Goal: Transaction & Acquisition: Purchase product/service

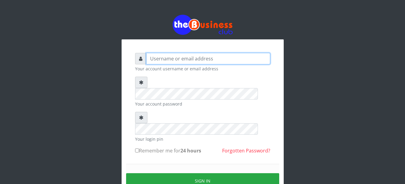
type input "YaronMarcuz"
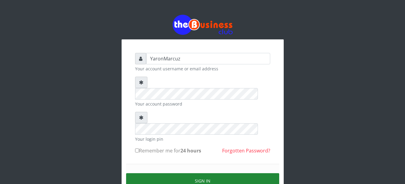
click at [212, 173] on button "Sign in" at bounding box center [202, 180] width 153 height 15
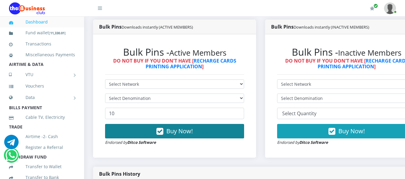
scroll to position [210, 0]
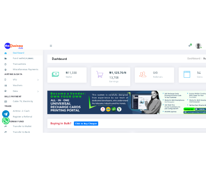
scroll to position [0, 43]
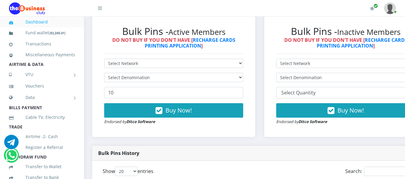
scroll to position [180, 0]
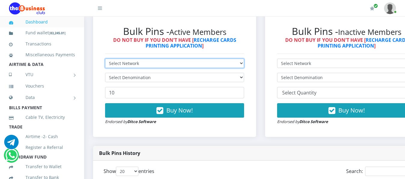
click at [206, 60] on select "Select Network MTN Globacom 9Mobile Airtel" at bounding box center [174, 63] width 139 height 9
select select "MTN"
click at [105, 59] on select "Select Network MTN Globacom 9Mobile Airtel" at bounding box center [174, 63] width 139 height 9
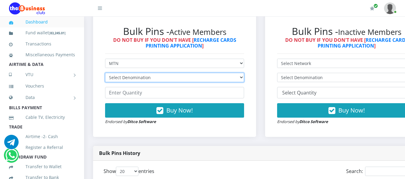
click at [206, 73] on select "Select Denomination MTN NGN100 - ₦96.99 MTN NGN200 - ₦193.98 MTN NGN400 - ₦387.…" at bounding box center [174, 77] width 139 height 9
select select "484.95-500"
click at [105, 73] on select "Select Denomination MTN NGN100 - ₦96.99 MTN NGN200 - ₦193.98 MTN NGN400 - ₦387.…" at bounding box center [174, 77] width 139 height 9
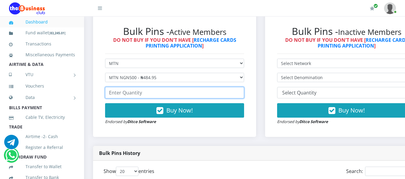
click at [149, 89] on input "number" at bounding box center [174, 92] width 139 height 11
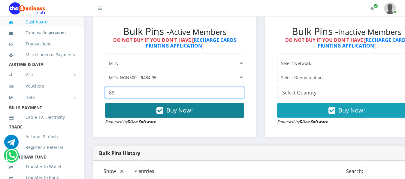
type input "88"
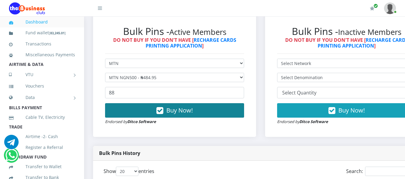
drag, startPoint x: 182, startPoint y: 105, endPoint x: 186, endPoint y: 105, distance: 3.9
click at [184, 106] on span "Buy Now!" at bounding box center [179, 110] width 26 height 8
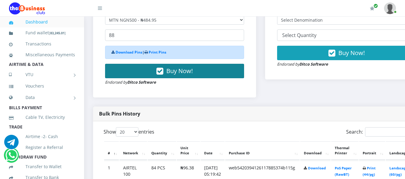
scroll to position [208, 0]
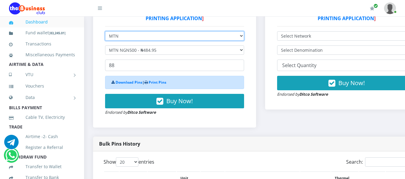
click at [206, 31] on select "Select Network MTN Globacom 9Mobile Airtel" at bounding box center [174, 35] width 139 height 9
select select "Airtel"
click at [105, 31] on select "Select Network MTN Globacom 9Mobile Airtel" at bounding box center [174, 35] width 139 height 9
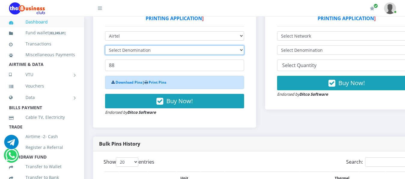
click at [206, 45] on select "Select Denomination" at bounding box center [174, 49] width 139 height 9
select select "481.9-500"
click at [105, 45] on select "Select Denomination Airtel NGN100 - ₦96.38 Airtel NGN200 - ₦192.76 Airtel NGN50…" at bounding box center [174, 49] width 139 height 9
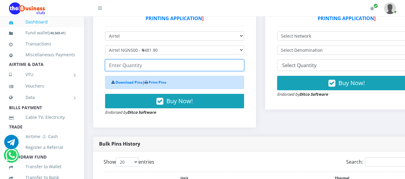
click at [144, 61] on input "number" at bounding box center [174, 64] width 139 height 11
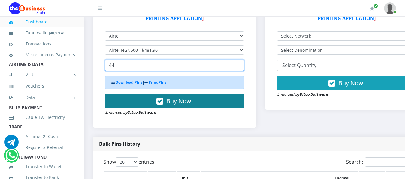
type input "44"
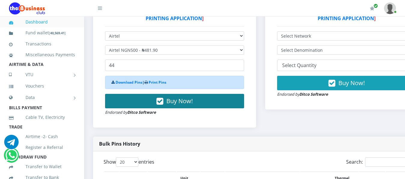
click at [175, 97] on span "Buy Now!" at bounding box center [179, 101] width 26 height 8
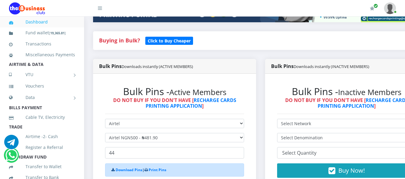
scroll to position [150, 0]
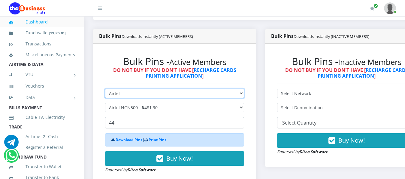
click at [206, 89] on select "Select Network MTN Globacom 9Mobile Airtel" at bounding box center [174, 93] width 139 height 9
select select "MTN"
click at [105, 89] on select "Select Network MTN Globacom 9Mobile Airtel" at bounding box center [174, 93] width 139 height 9
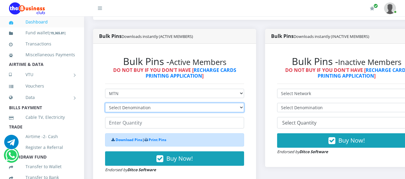
click at [159, 104] on select "Select Denomination MTN NGN100 - ₦96.99 MTN NGN200 - ₦193.98 MTN NGN400 - ₦387.…" at bounding box center [174, 107] width 139 height 9
select select "193.98-200"
click at [105, 103] on select "Select Denomination MTN NGN100 - ₦96.99 MTN NGN200 - ₦193.98 MTN NGN400 - ₦387.…" at bounding box center [174, 107] width 139 height 9
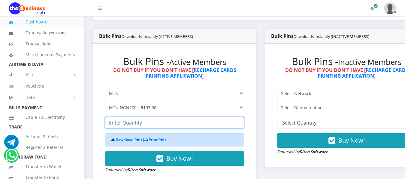
click at [132, 118] on input "number" at bounding box center [174, 122] width 139 height 11
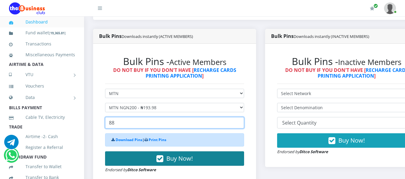
type input "88"
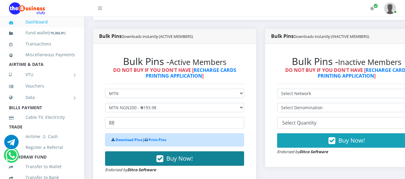
click at [183, 154] on span "Buy Now!" at bounding box center [179, 158] width 26 height 8
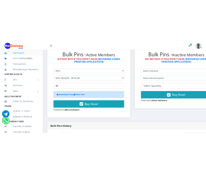
scroll to position [90, 0]
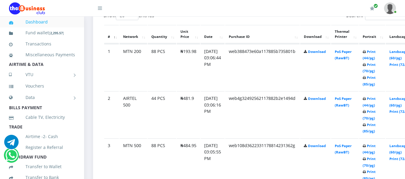
scroll to position [336, 0]
click at [376, 143] on link "Print (44/pg)" at bounding box center [369, 148] width 13 height 11
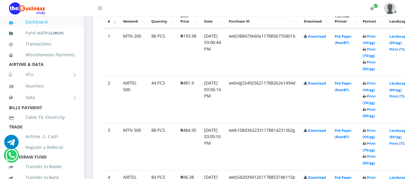
scroll to position [381, 0]
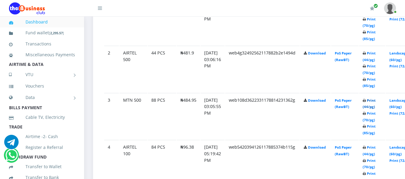
click at [376, 98] on link "Print (44/pg)" at bounding box center [369, 103] width 13 height 11
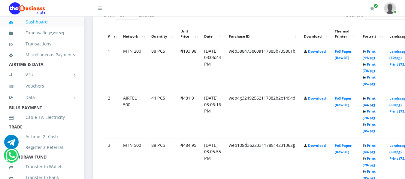
click at [376, 96] on link "Print (44/pg)" at bounding box center [369, 101] width 13 height 11
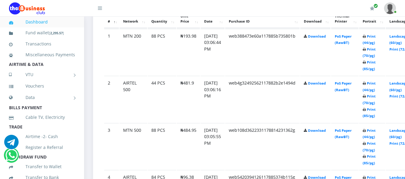
scroll to position [336, 0]
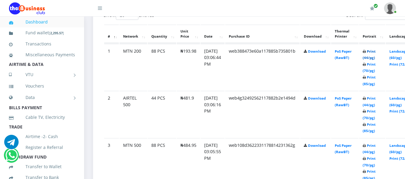
click at [376, 49] on link "Print (44/pg)" at bounding box center [369, 54] width 13 height 11
